Goal: Check status: Check status

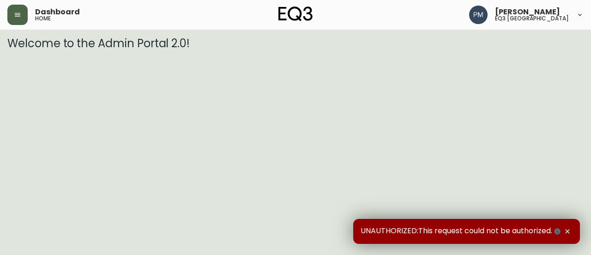
click at [26, 12] on button "button" at bounding box center [17, 15] width 20 height 20
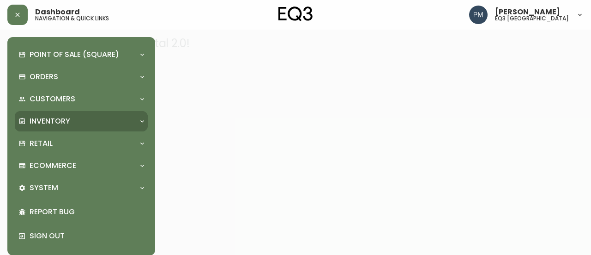
click at [55, 118] on p "Inventory" at bounding box center [50, 121] width 41 height 10
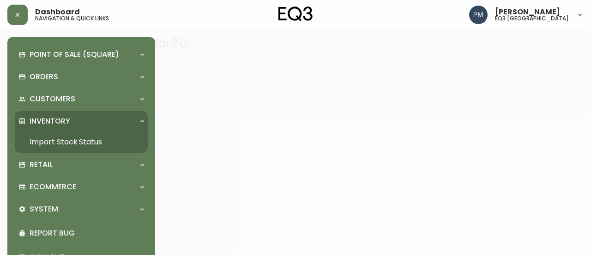
click at [58, 141] on link "Import Stock Status" at bounding box center [81, 141] width 133 height 21
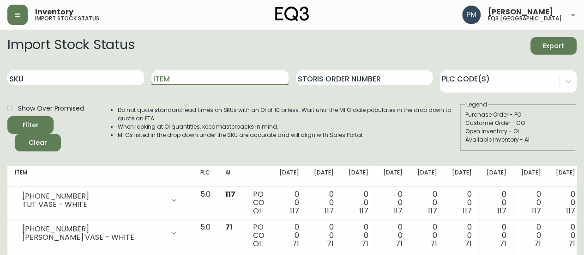
click at [166, 77] on input "Item" at bounding box center [220, 77] width 137 height 15
click at [7, 116] on button "Filter" at bounding box center [30, 125] width 46 height 18
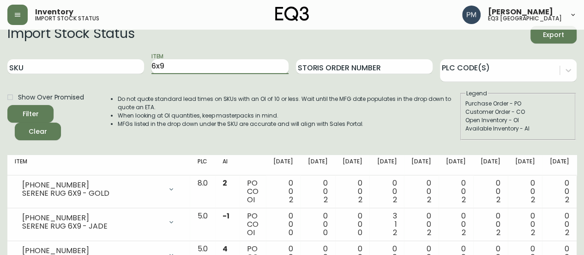
click at [175, 77] on div "Item 6x9" at bounding box center [220, 67] width 137 height 30
click at [175, 77] on div "Item 6x9" at bounding box center [220, 66] width 137 height 30
click at [165, 65] on input "6x9" at bounding box center [220, 66] width 137 height 15
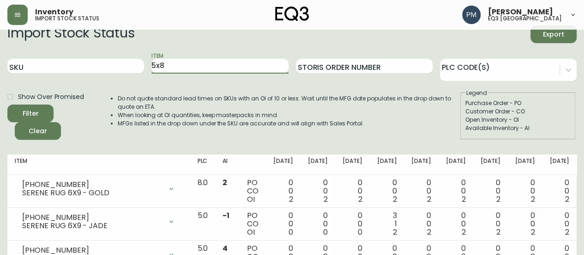
click at [7, 104] on button "Filter" at bounding box center [30, 113] width 46 height 18
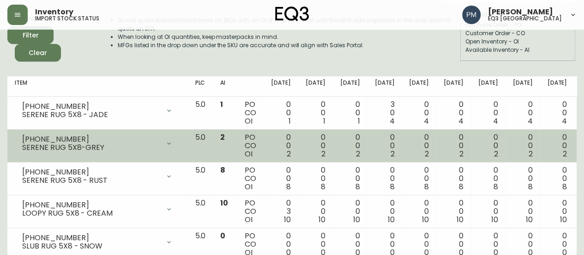
scroll to position [0, 0]
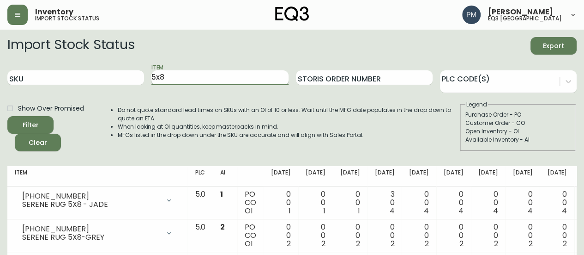
click at [179, 76] on input "5x8" at bounding box center [220, 77] width 137 height 15
type input "barli"
click at [7, 116] on button "Filter" at bounding box center [30, 125] width 46 height 18
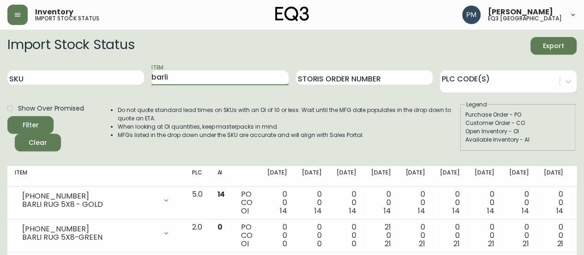
click at [305, 157] on div "Import Stock Status Export SKU Item barli Storis Order Number PLC Code(s) Show …" at bounding box center [292, 98] width 570 height 122
click at [200, 77] on input "barli" at bounding box center [220, 77] width 137 height 15
click at [163, 80] on input "barli" at bounding box center [220, 77] width 137 height 15
click at [7, 116] on button "Filter" at bounding box center [30, 125] width 46 height 18
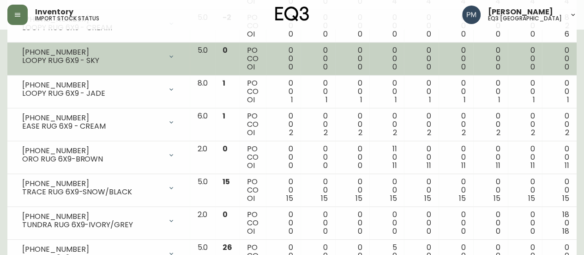
scroll to position [323, 0]
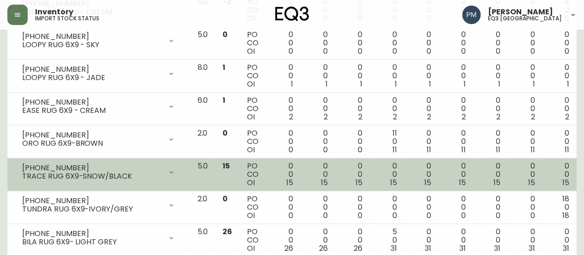
click at [223, 165] on span "15" at bounding box center [226, 165] width 7 height 11
click at [215, 164] on td "15" at bounding box center [227, 174] width 24 height 33
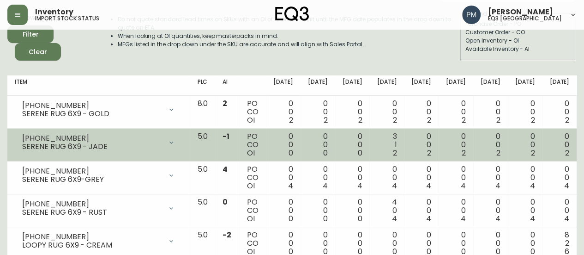
scroll to position [0, 0]
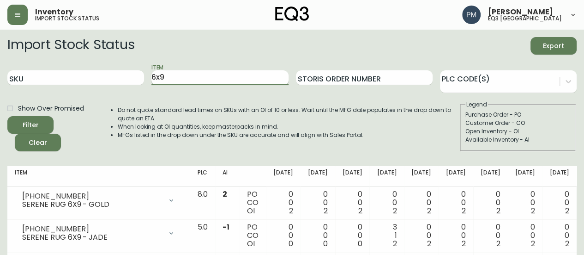
click at [170, 77] on input "6x9" at bounding box center [220, 77] width 137 height 15
click at [170, 79] on input "6x9" at bounding box center [220, 77] width 137 height 15
type input "5x8"
click at [7, 116] on button "Filter" at bounding box center [30, 125] width 46 height 18
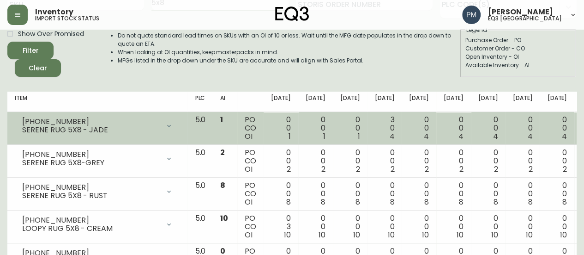
scroll to position [92, 0]
